Goal: Obtain resource: Download file/media

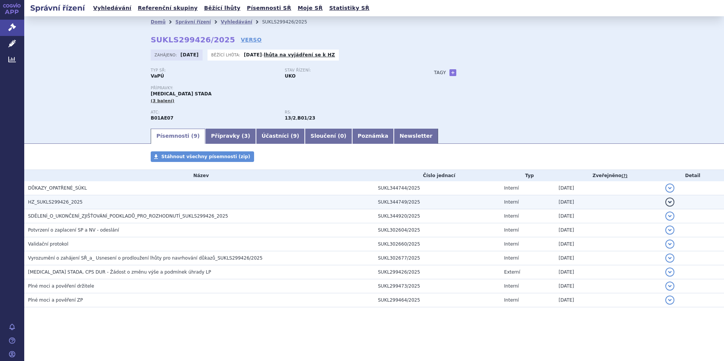
click at [73, 201] on span "HZ_SUKLS299426_2025" at bounding box center [55, 202] width 55 height 5
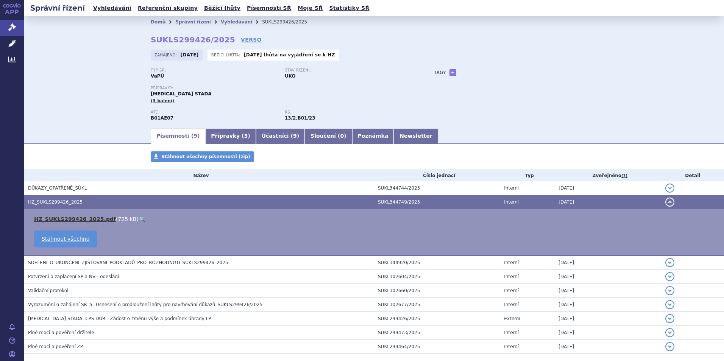
click at [75, 218] on link "HZ_SUKLS299426_2025.pdf" at bounding box center [75, 219] width 82 height 6
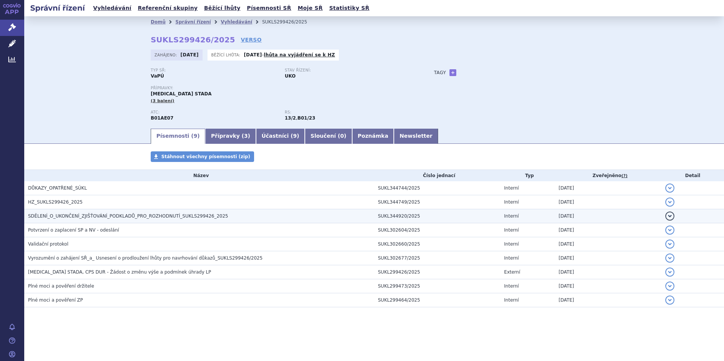
click at [99, 214] on span "SDĚLENÍ_O_UKONČENÍ_ZJIŠŤOVÁNÍ_PODKLADŮ_PRO_ROZHODNUTÍ_SUKLS299426_2025" at bounding box center [128, 216] width 200 height 5
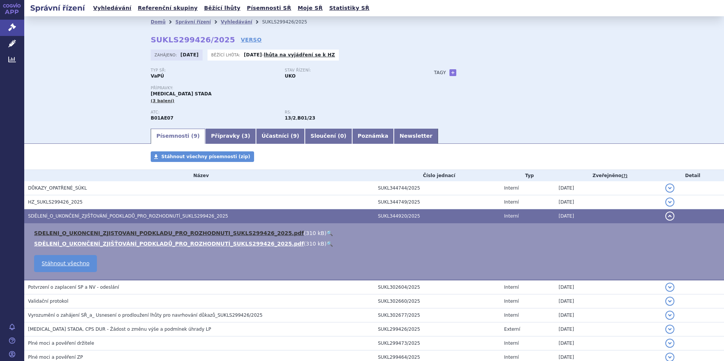
click at [221, 230] on link "SDELENI_O_UKONCENI_ZJISTOVANI_PODKLADU_PRO_ROZHODNUTI_SUKLS299426_2025.pdf" at bounding box center [169, 233] width 270 height 6
